Goal: Information Seeking & Learning: Learn about a topic

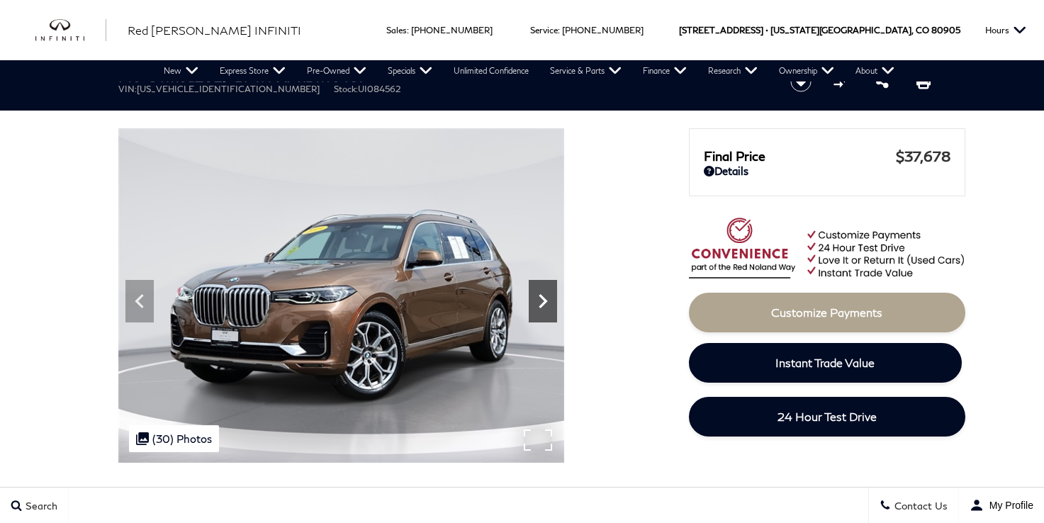
click at [542, 303] on icon at bounding box center [543, 301] width 9 height 14
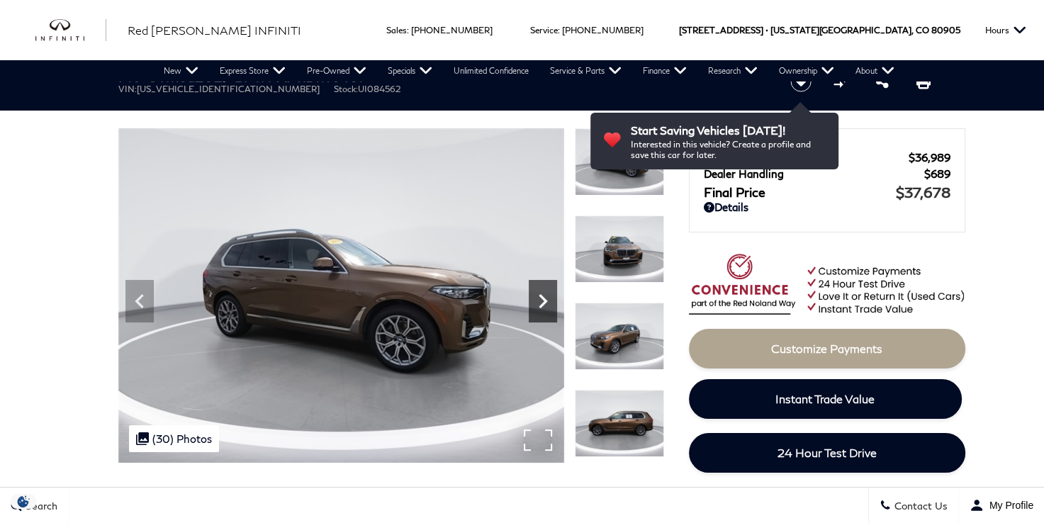
click at [542, 303] on icon "Next" at bounding box center [543, 301] width 9 height 14
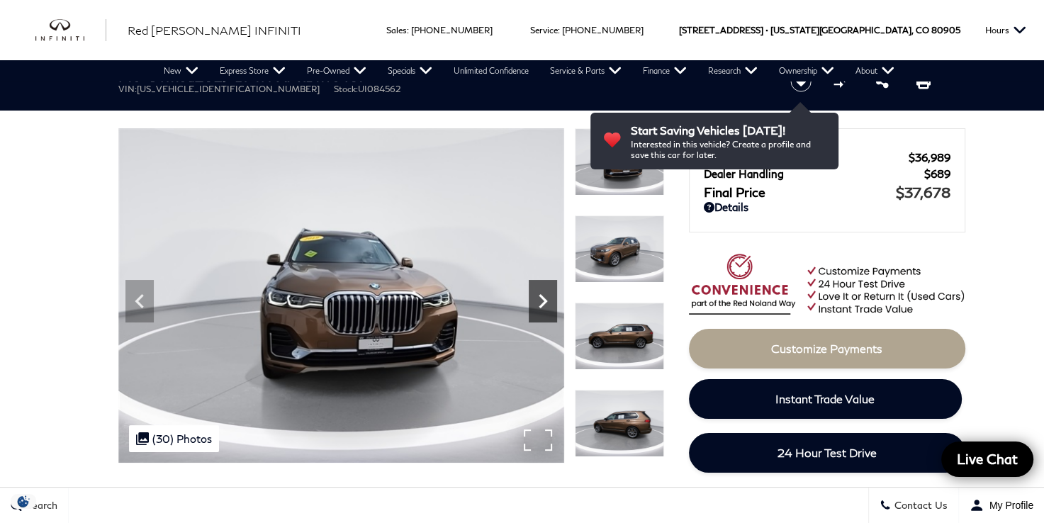
click at [542, 303] on icon "Next" at bounding box center [543, 301] width 9 height 14
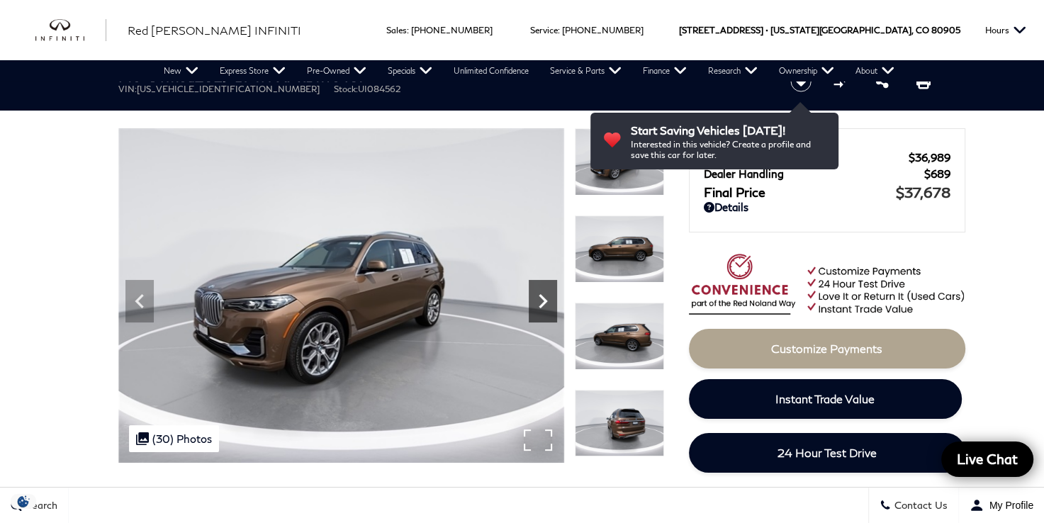
click at [542, 303] on icon "Next" at bounding box center [543, 301] width 9 height 14
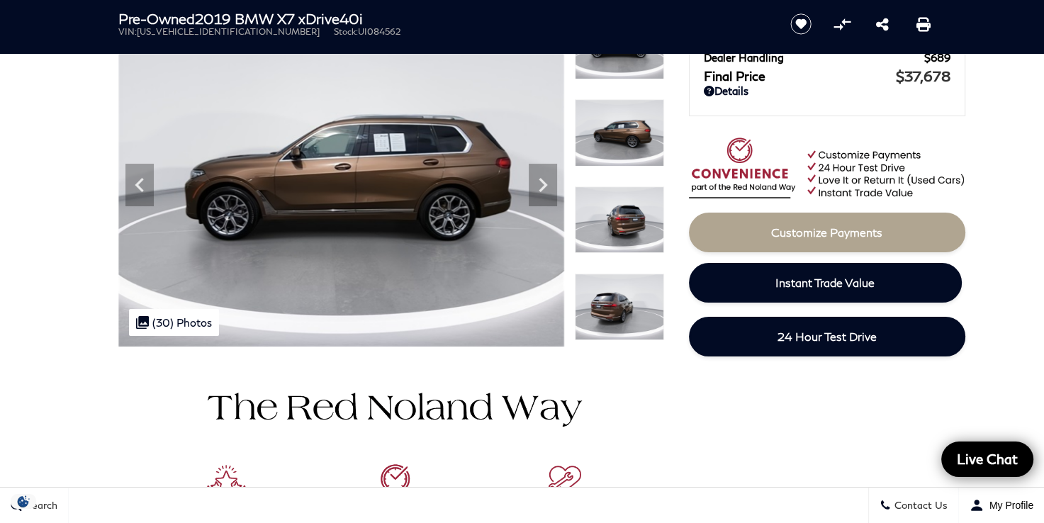
scroll to position [71, 0]
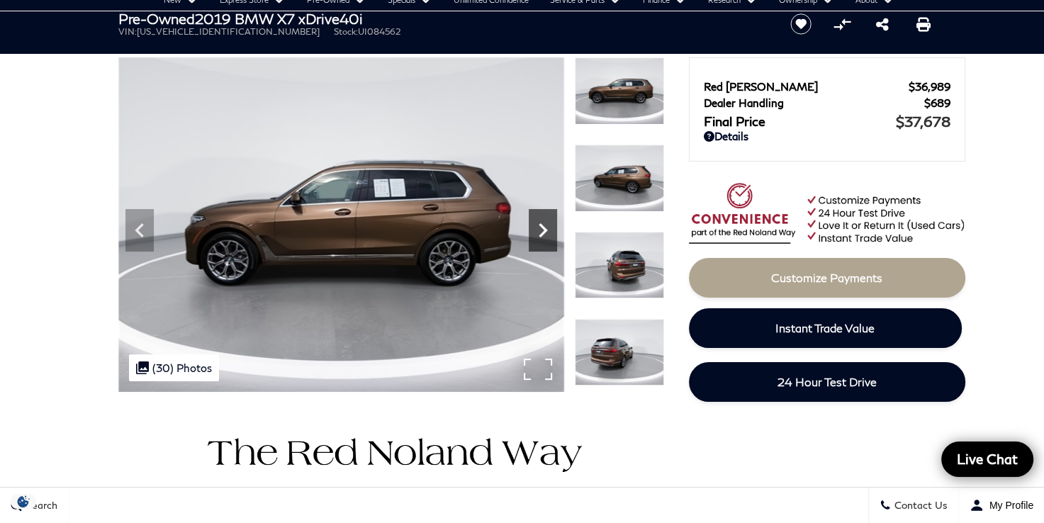
click at [540, 224] on icon "Next" at bounding box center [543, 230] width 9 height 14
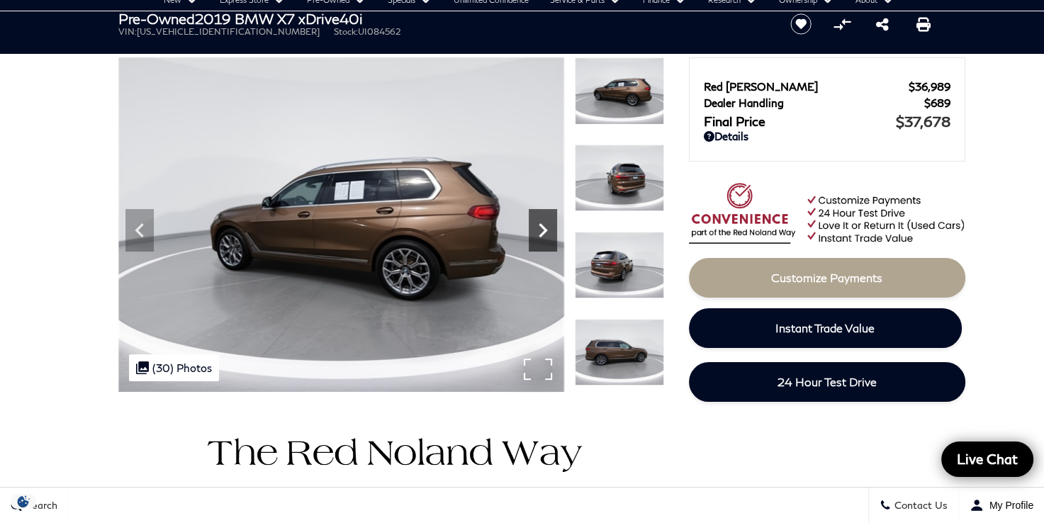
click at [540, 224] on icon "Next" at bounding box center [543, 230] width 9 height 14
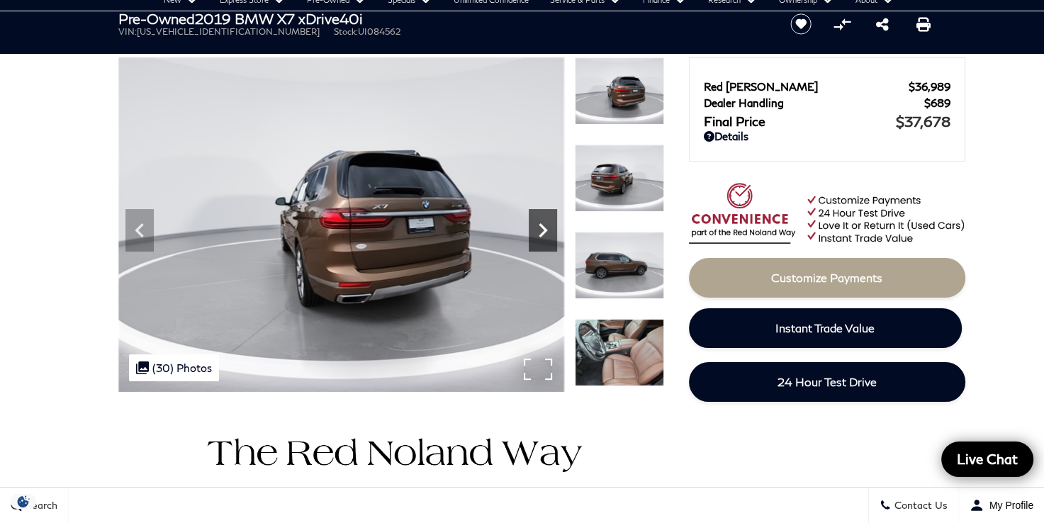
click at [540, 224] on icon "Next" at bounding box center [543, 230] width 9 height 14
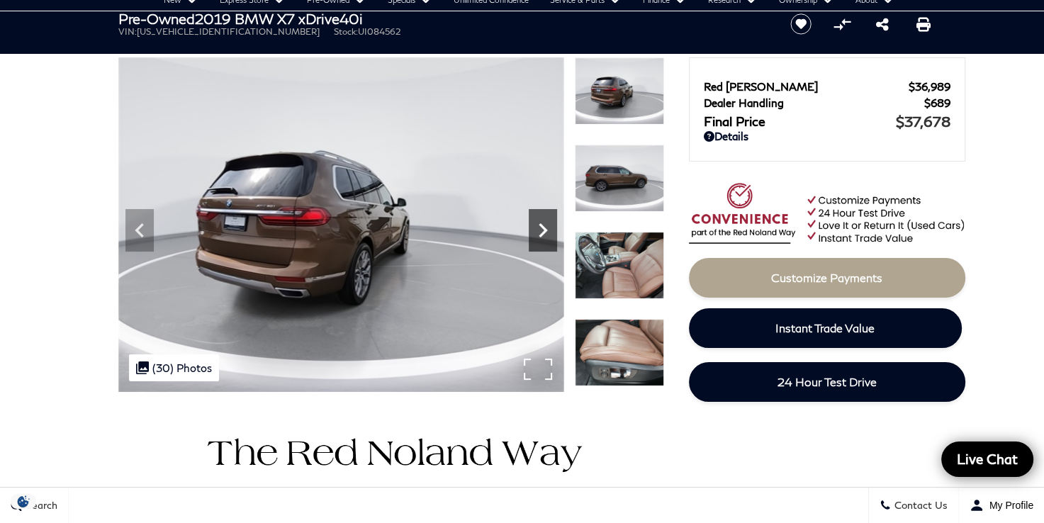
click at [540, 224] on icon "Next" at bounding box center [543, 230] width 9 height 14
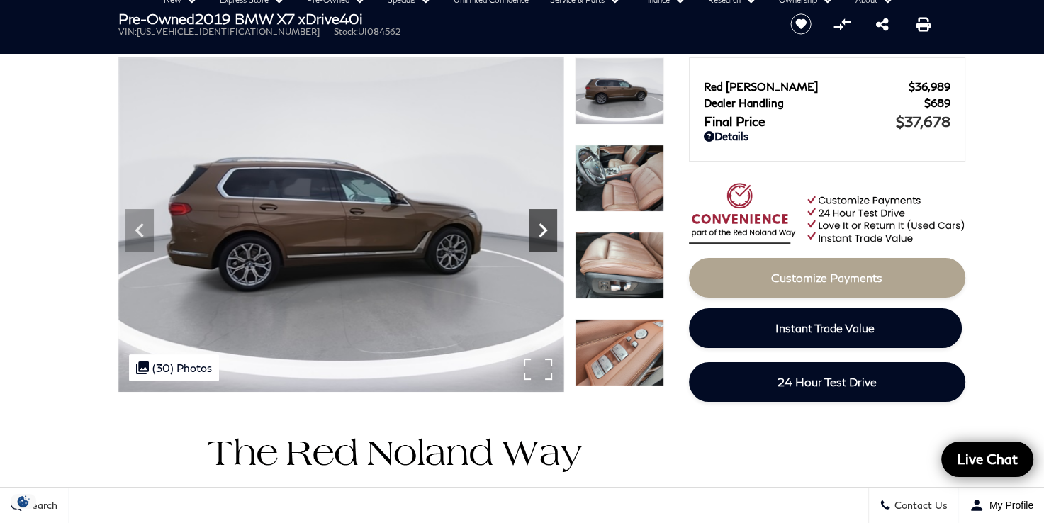
click at [540, 224] on icon "Next" at bounding box center [543, 230] width 9 height 14
